Goal: Check status: Check status

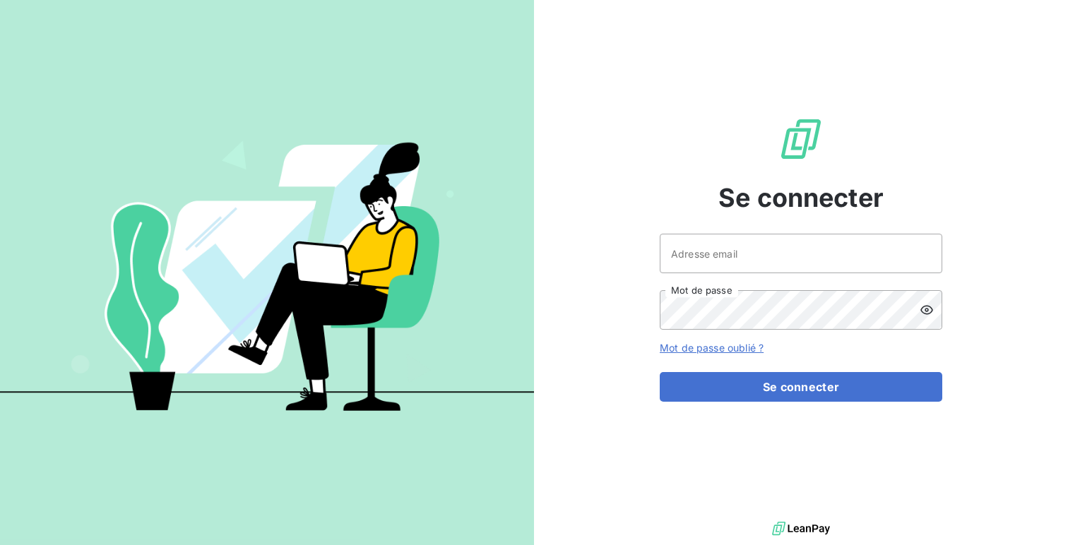
click at [713, 288] on div "Adresse email Mot de passe" at bounding box center [801, 282] width 283 height 96
click at [741, 247] on input "Adresse email" at bounding box center [801, 254] width 283 height 40
type input "admin@cybercite"
click at [660, 372] on button "Se connecter" at bounding box center [801, 387] width 283 height 30
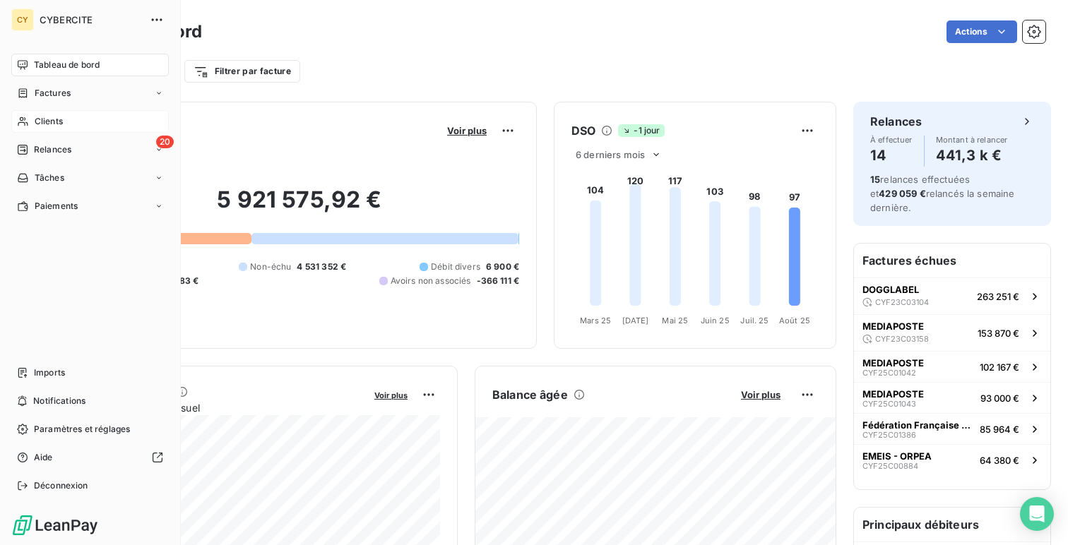
click at [55, 117] on span "Clients" at bounding box center [49, 121] width 28 height 13
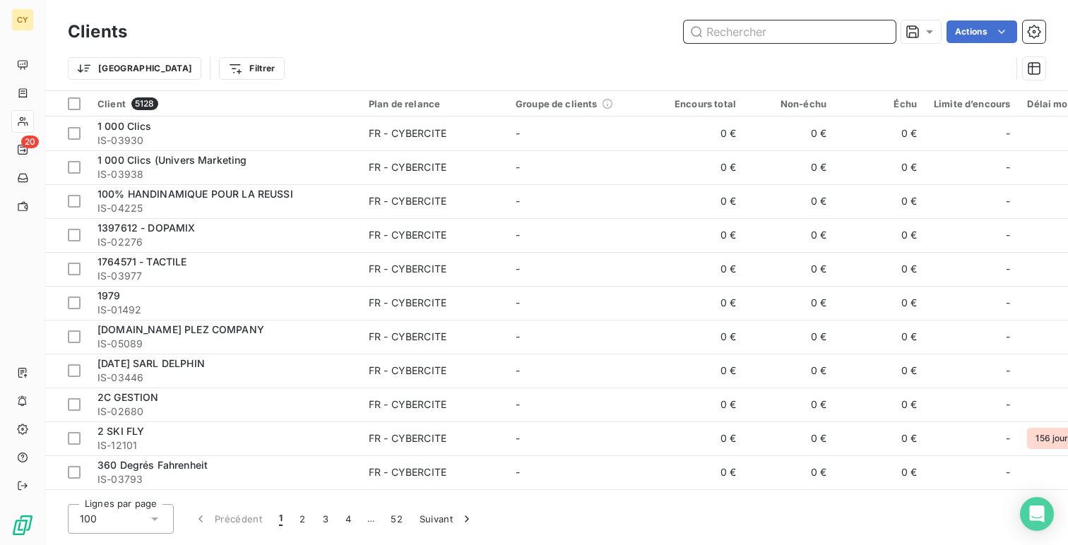
click at [809, 42] on input "text" at bounding box center [790, 31] width 212 height 23
paste input "CYF22C00010 - IS-10542"
type input "CYF22C00010 - IS-10542"
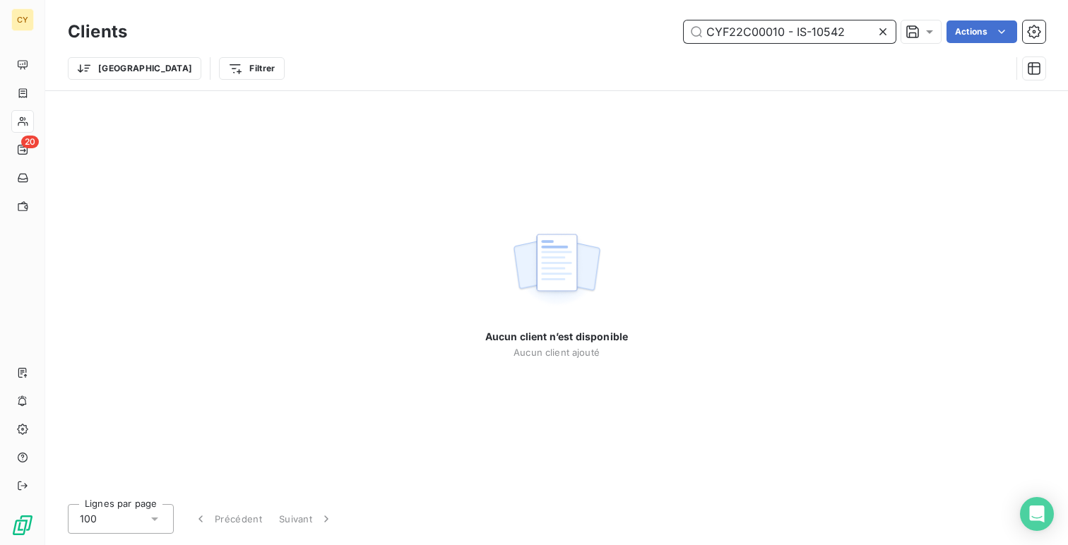
click at [783, 33] on input "CYF22C00010 - IS-10542" at bounding box center [790, 31] width 212 height 23
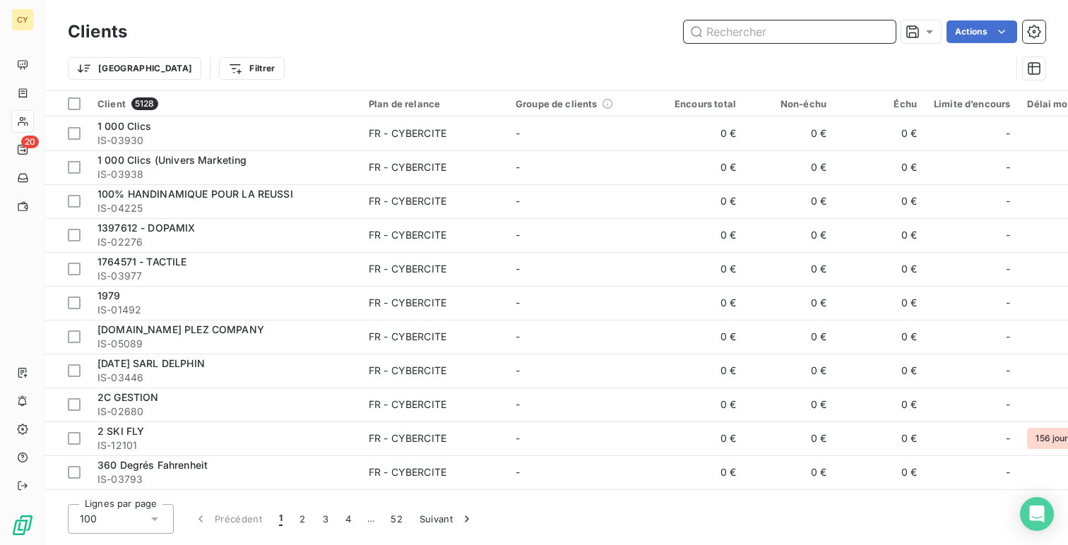
paste input "CYF22C00010 - IS-10542"
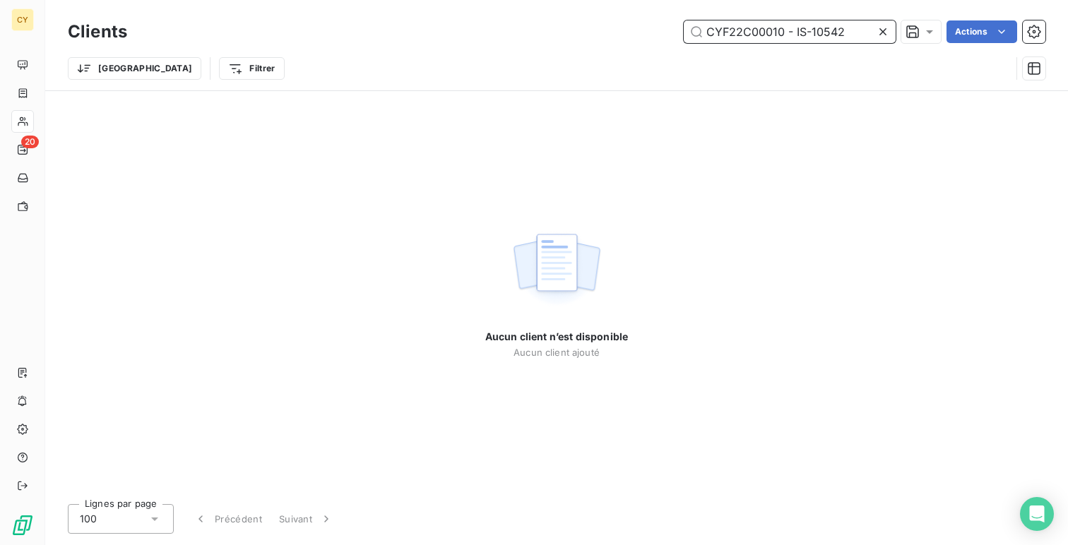
click at [794, 27] on input "CYF22C00010 - IS-10542" at bounding box center [790, 31] width 212 height 23
type input "IS-10542"
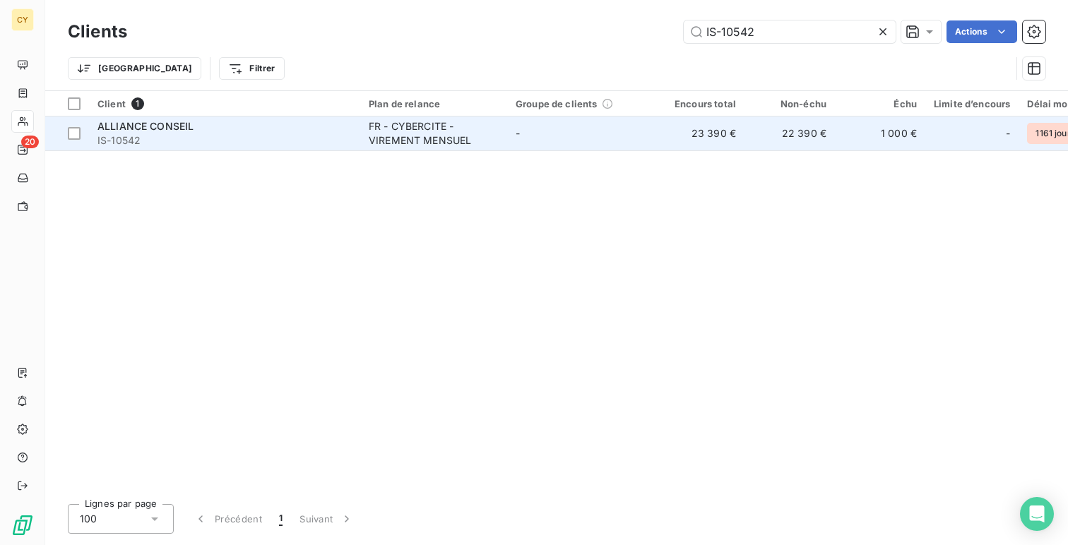
click at [300, 148] on td "ALLIANCE CONSEIL IS-10542" at bounding box center [224, 134] width 271 height 34
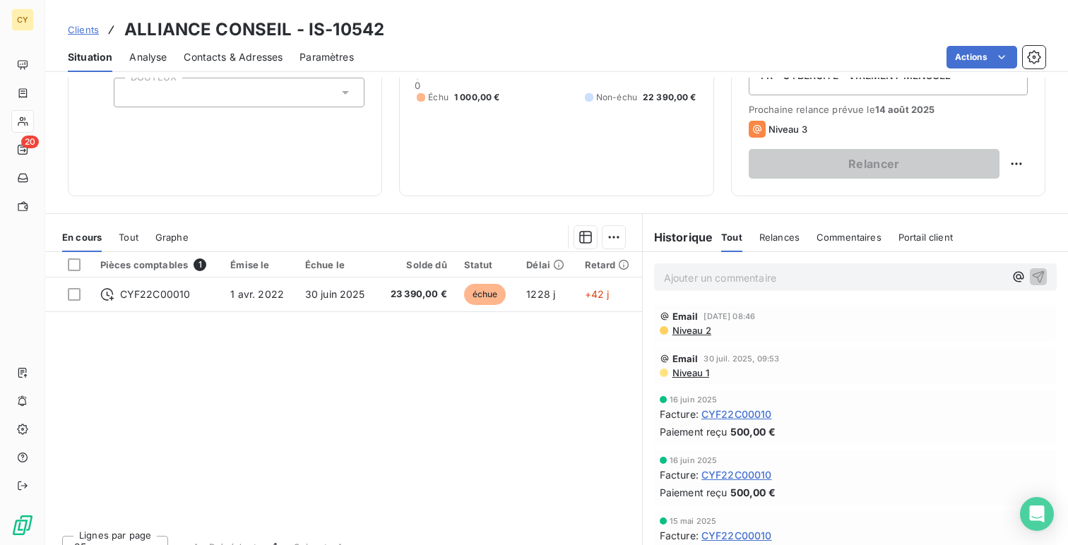
scroll to position [197, 0]
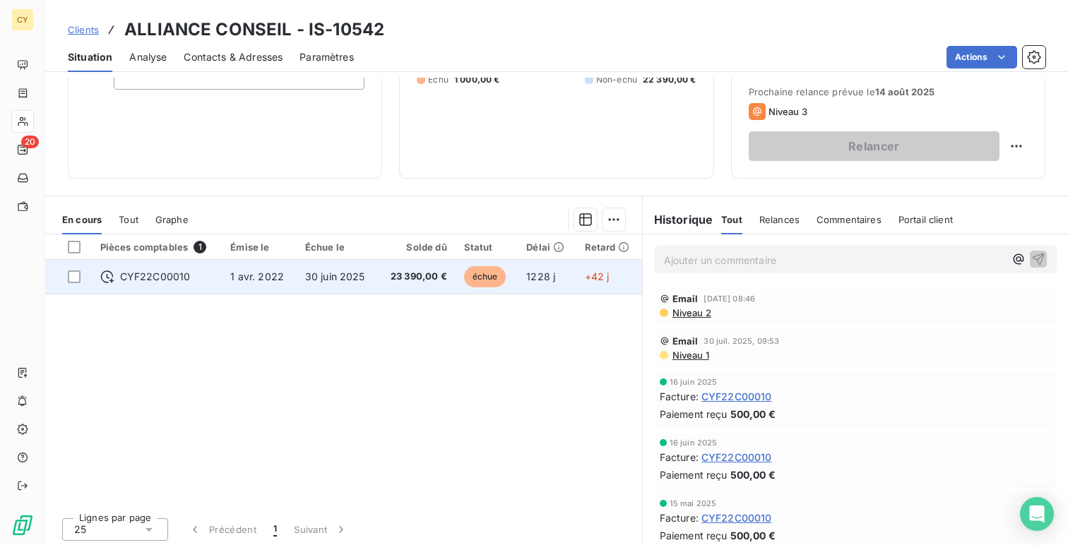
click at [268, 278] on span "1 avr. 2022" at bounding box center [257, 277] width 54 height 12
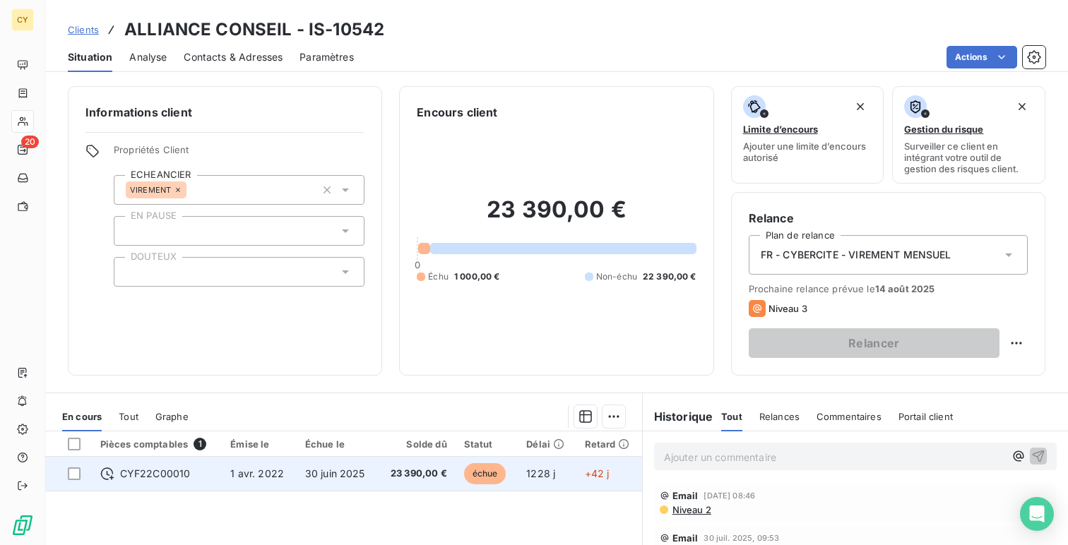
click at [273, 477] on span "1 avr. 2022" at bounding box center [257, 474] width 54 height 12
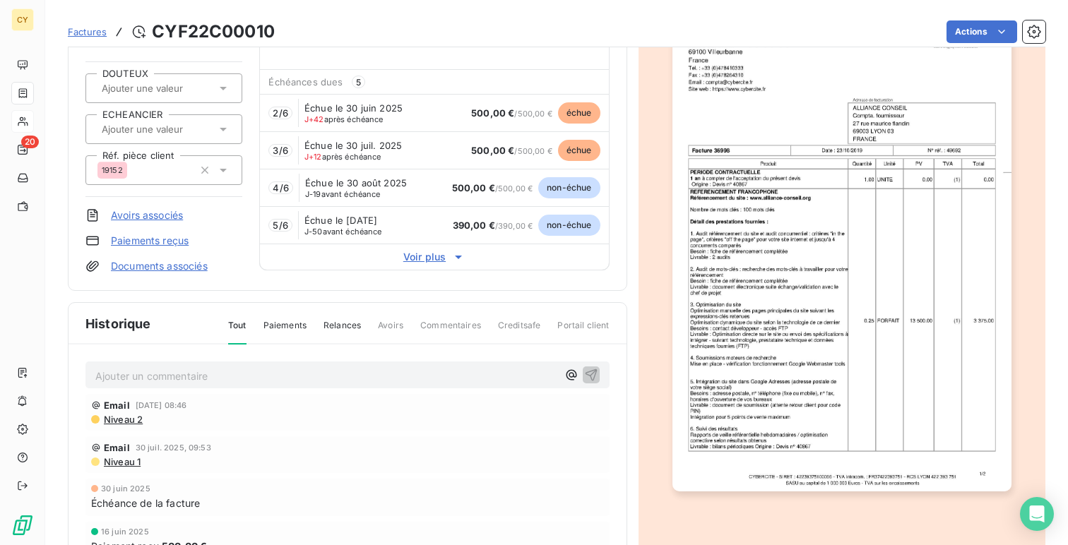
scroll to position [133, 0]
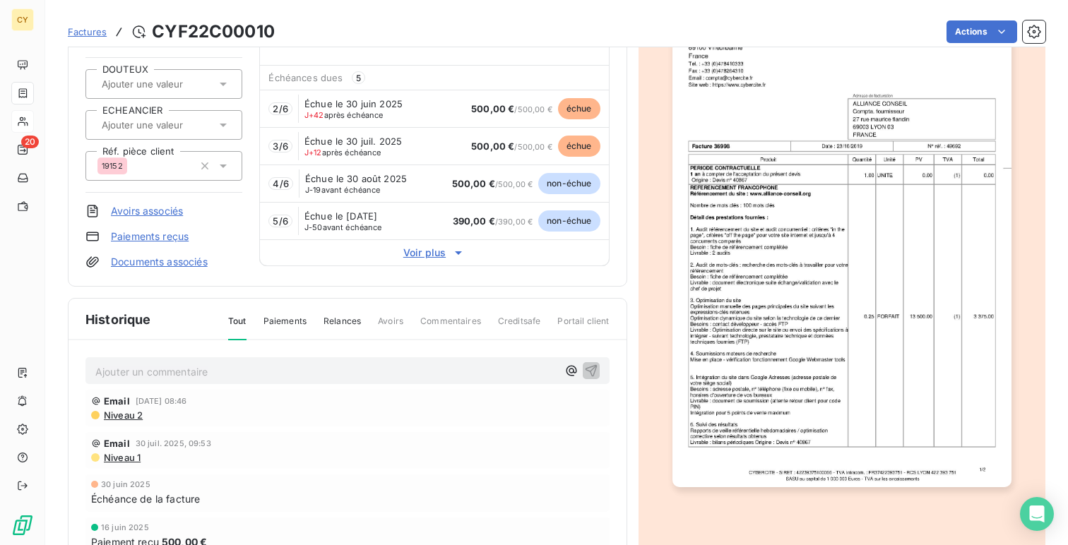
click at [422, 256] on span "Voir plus" at bounding box center [434, 253] width 348 height 14
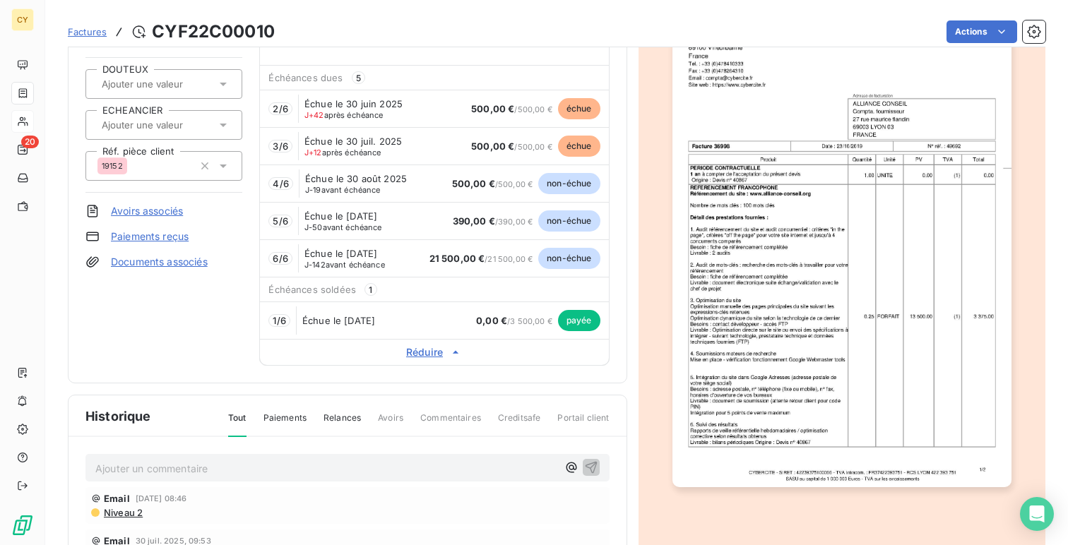
scroll to position [0, 0]
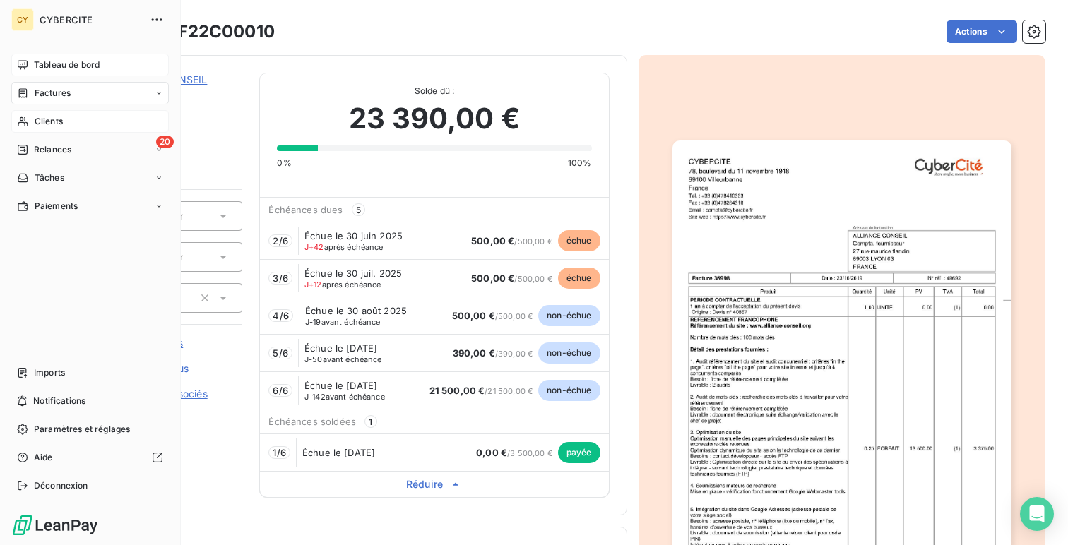
click at [64, 75] on div "Tableau de bord" at bounding box center [90, 65] width 158 height 23
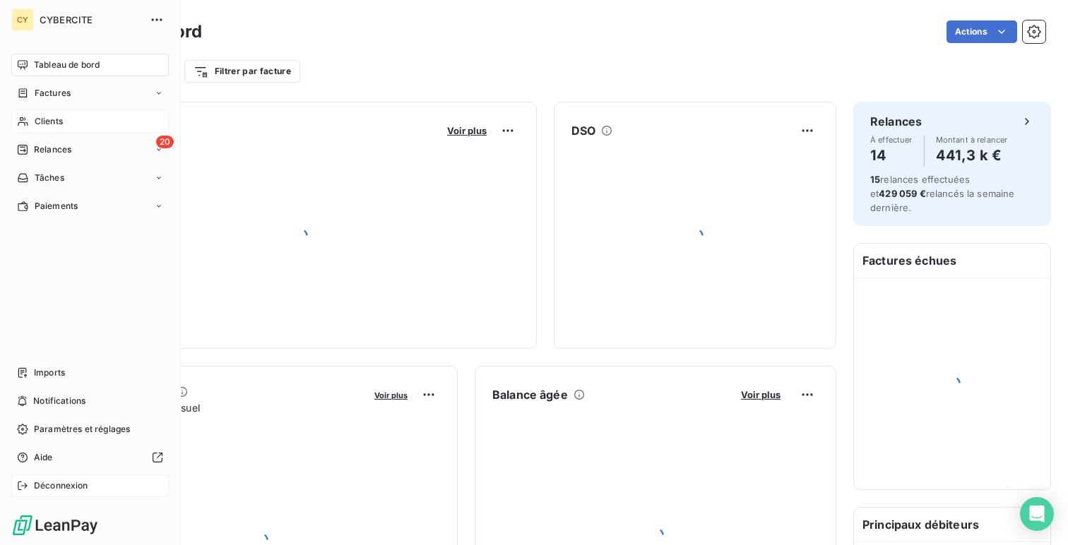
click at [72, 493] on div "Déconnexion" at bounding box center [90, 486] width 158 height 23
